Goal: Information Seeking & Learning: Learn about a topic

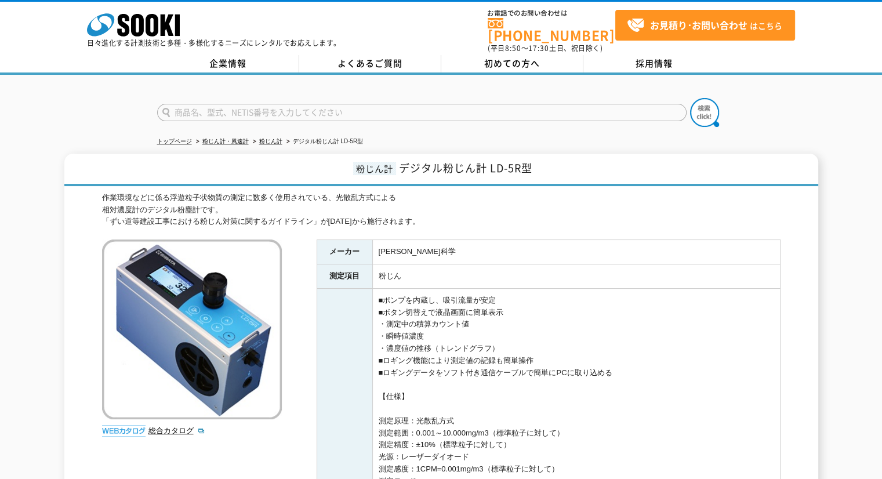
click at [494, 108] on input "text" at bounding box center [421, 112] width 529 height 17
type input "ｶﾒﾗ"
click at [690, 98] on button at bounding box center [704, 112] width 29 height 29
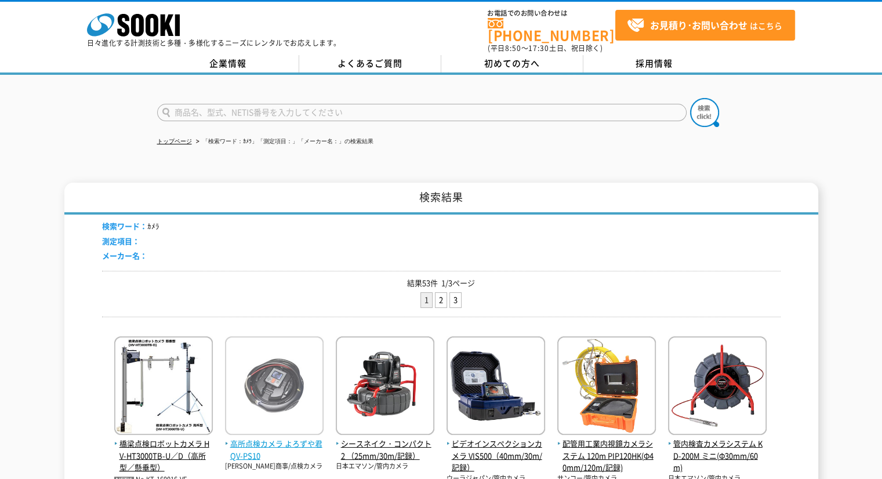
click at [286, 366] on img at bounding box center [274, 386] width 99 height 101
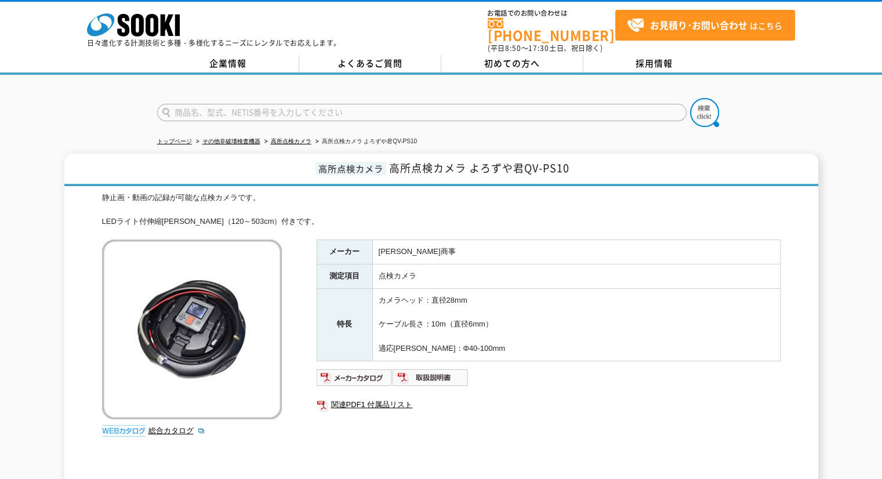
click at [361, 391] on ul "関連PDF1 付属品リスト" at bounding box center [548, 404] width 464 height 27
click at [361, 397] on link "関連PDF1 付属品リスト" at bounding box center [548, 404] width 464 height 15
click at [489, 104] on input "text" at bounding box center [421, 112] width 529 height 17
type input "き"
type input "商品名、型式、NETIS番号を入力してください"
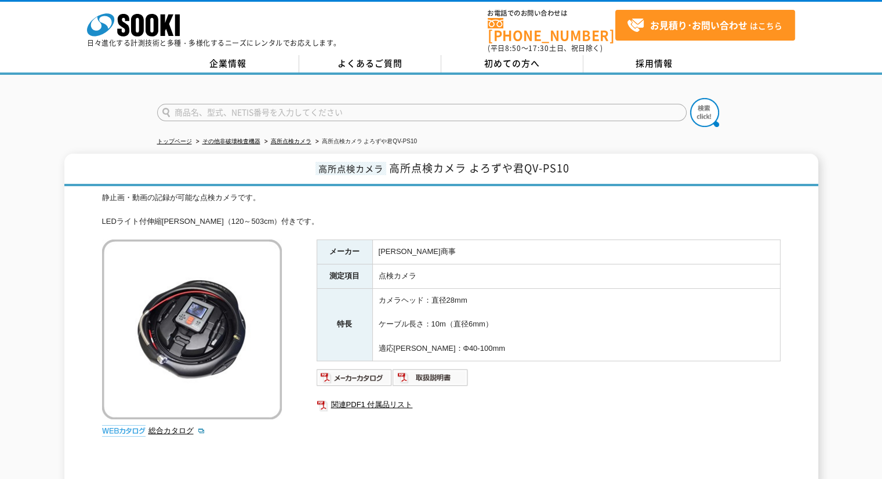
type input "商品名、型式、NETIS番号を入力してください"
